Goal: Answer question/provide support: Share knowledge or assist other users

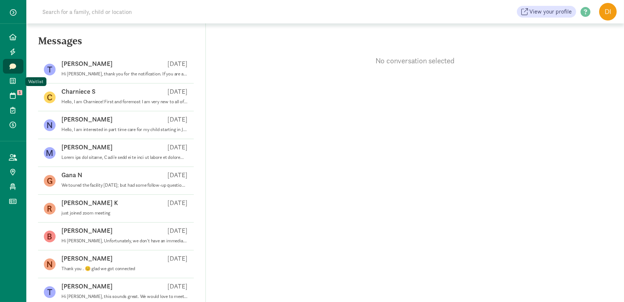
click at [11, 83] on icon at bounding box center [13, 81] width 6 height 7
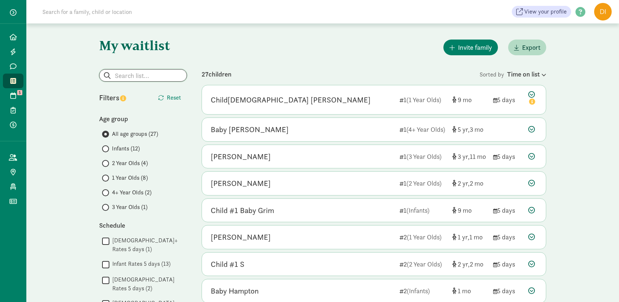
click at [135, 75] on input "search" at bounding box center [142, 75] width 87 height 12
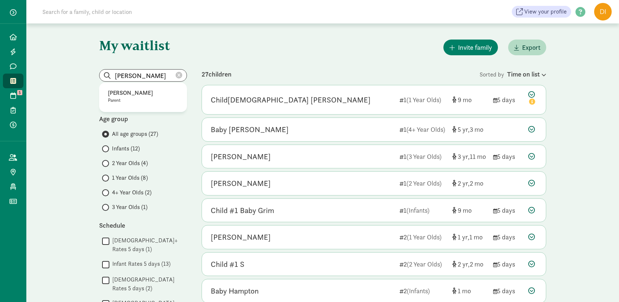
click at [139, 98] on p "Parent" at bounding box center [143, 100] width 70 height 6
type input "[PERSON_NAME]"
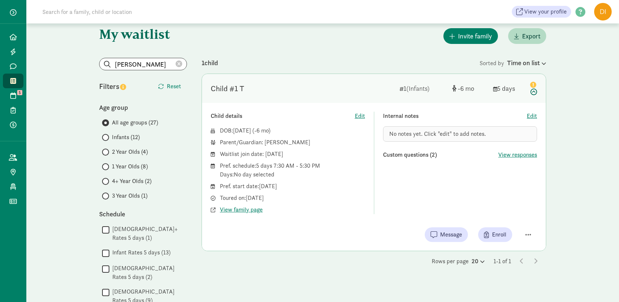
scroll to position [12, 0]
drag, startPoint x: 283, startPoint y: 198, endPoint x: 250, endPoint y: 203, distance: 33.6
click at [250, 203] on div "DOB: [DATE] ( -6 ) Parent/Guardian: [PERSON_NAME] Waitlist join date: [DATE] Pr…" at bounding box center [288, 170] width 154 height 88
drag, startPoint x: 294, startPoint y: 187, endPoint x: 268, endPoint y: 188, distance: 26.0
click at [268, 188] on div "Pref. start date: June 1, 2026" at bounding box center [292, 185] width 145 height 9
